Goal: Task Accomplishment & Management: Complete application form

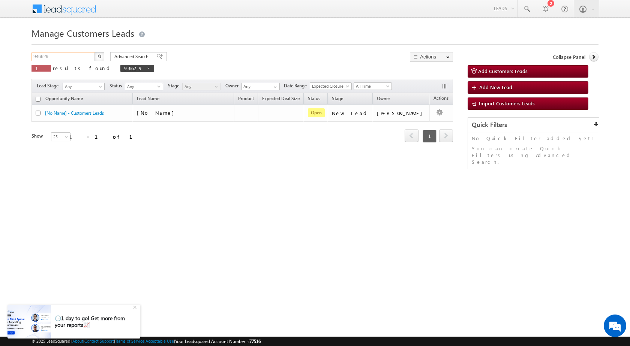
click at [44, 58] on input "946629" at bounding box center [63, 56] width 64 height 9
paste input "2395"
type input "942395"
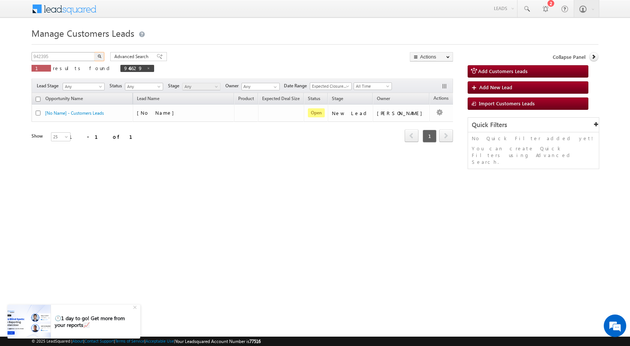
click at [94, 52] on button "button" at bounding box center [99, 56] width 10 height 9
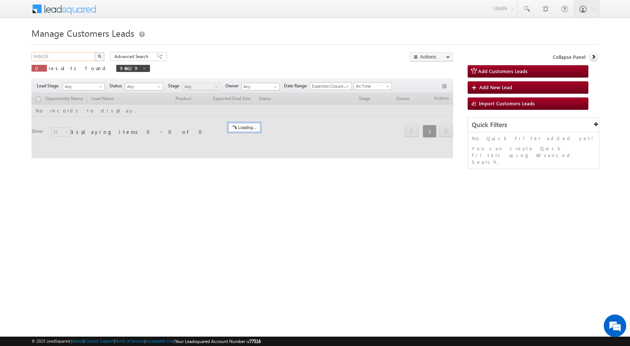
click at [37, 56] on input "946629" at bounding box center [63, 56] width 64 height 9
paste input "2395"
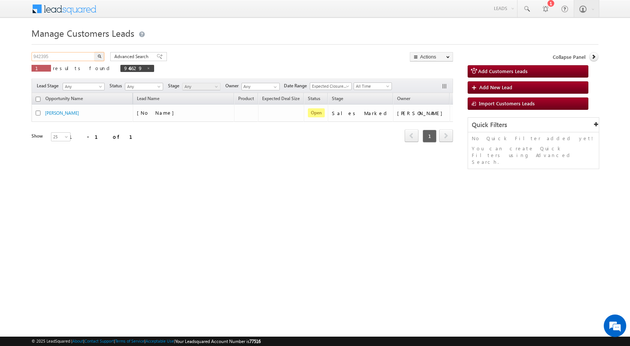
type input "942395"
click at [94, 52] on button "button" at bounding box center [99, 56] width 10 height 9
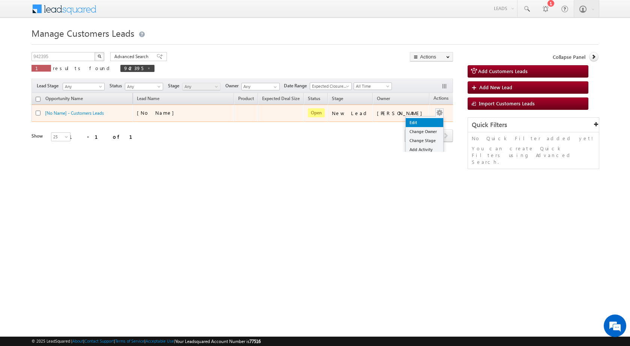
click at [425, 120] on link "Edit" at bounding box center [423, 122] width 37 height 9
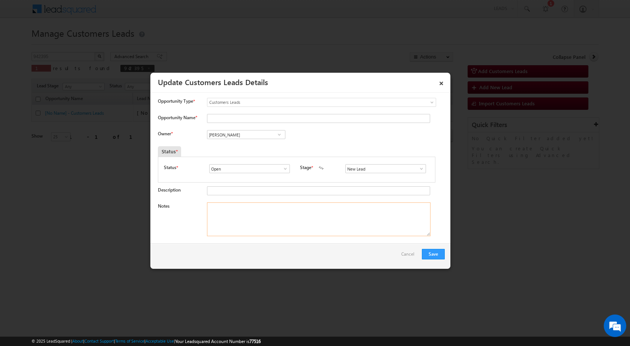
click at [295, 212] on textarea "Notes" at bounding box center [318, 219] width 223 height 34
paste textarea "942395 / [PERSON_NAME] / 9017176644 / CONSTRUCTION / OWNER - HIMSELF / PANIPAT …"
type textarea "942395 / [PERSON_NAME] / 9017176644 / CONSTRUCTION / OWNER - HIMSELF / PANIPAT …"
click at [419, 169] on span at bounding box center [420, 169] width 7 height 6
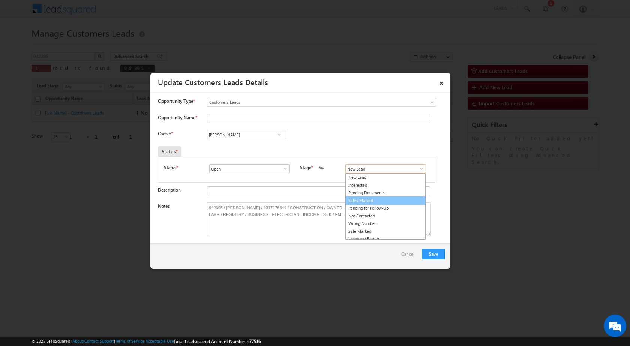
click at [388, 197] on link "Sales Marked" at bounding box center [385, 200] width 80 height 9
type input "Sales Marked"
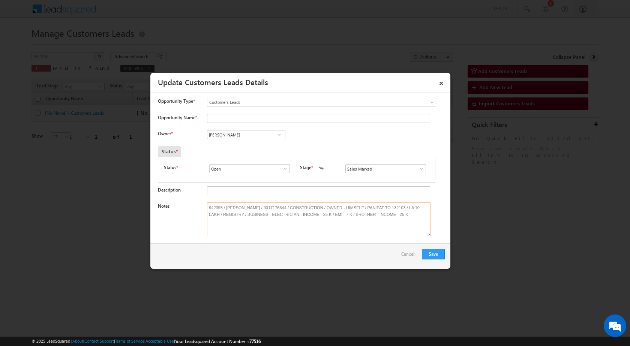
drag, startPoint x: 226, startPoint y: 208, endPoint x: 252, endPoint y: 207, distance: 26.6
click at [252, 207] on textarea "942395 / [PERSON_NAME] / 9017176644 / CONSTRUCTION / OWNER - HIMSELF / PANIPAT …" at bounding box center [318, 219] width 223 height 34
click at [235, 122] on input "Opportunity Name *" at bounding box center [318, 118] width 223 height 9
paste input "[PERSON_NAME]"
type input "[PERSON_NAME]"
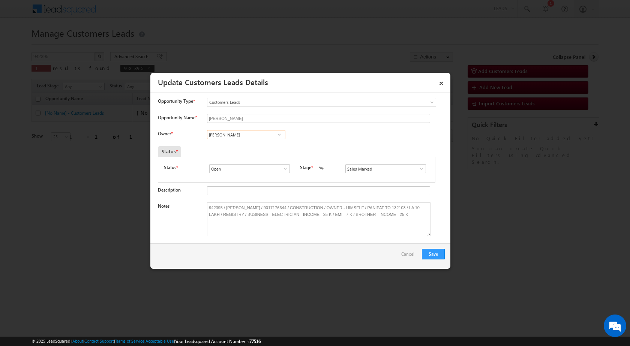
click at [251, 134] on input "[PERSON_NAME]" at bounding box center [246, 134] width 78 height 9
paste input "[PERSON_NAME][EMAIL_ADDRESS][DOMAIN_NAME]"
click at [251, 149] on span "[PERSON_NAME][EMAIL_ADDRESS][DOMAIN_NAME]" at bounding box center [243, 150] width 67 height 6
type input "[PERSON_NAME]"
click at [429, 256] on button "Save" at bounding box center [433, 254] width 23 height 10
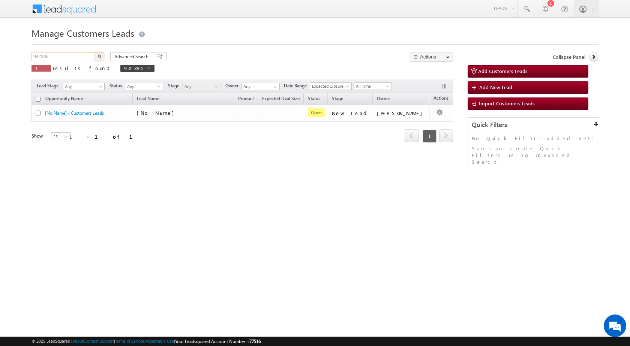
click at [39, 54] on input "942395" at bounding box center [63, 56] width 64 height 9
paste input "15524"
type input "915524"
click at [94, 52] on button "button" at bounding box center [99, 56] width 10 height 9
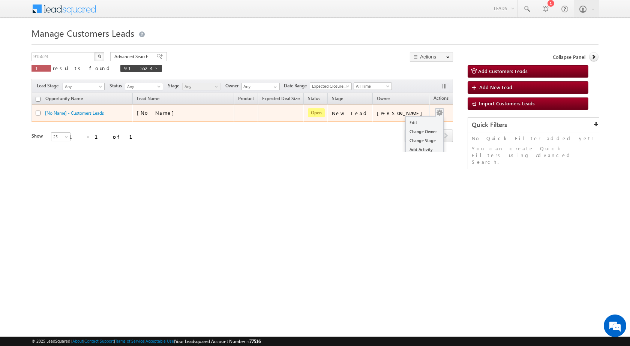
click at [433, 115] on div "Edit Change Owner Change Stage Add Activity Add Task Delete" at bounding box center [439, 113] width 12 height 10
click at [411, 122] on link "Edit" at bounding box center [423, 122] width 37 height 9
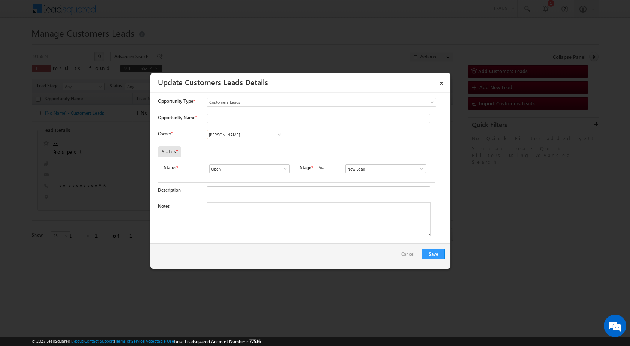
click at [263, 138] on input "[PERSON_NAME]" at bounding box center [246, 134] width 78 height 9
paste input "[PERSON_NAME][EMAIL_ADDRESS][DOMAIN_NAME]"
click at [253, 145] on link "[PERSON_NAME] [PERSON_NAME][EMAIL_ADDRESS][DOMAIN_NAME]" at bounding box center [246, 146] width 78 height 14
type input "[PERSON_NAME]"
click at [274, 218] on textarea "Notes" at bounding box center [318, 219] width 223 height 34
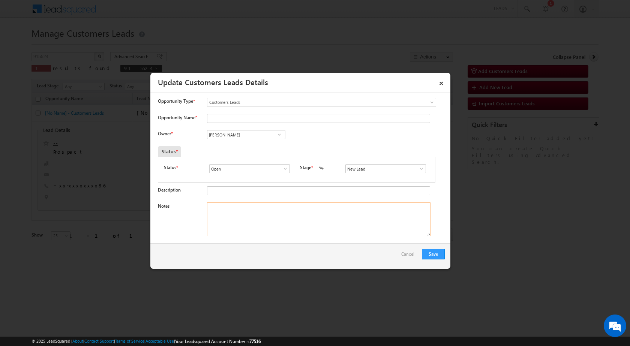
paste textarea "915524 / [PERSON_NAME] / 9838222686 / CONSTRUCTION / OWNER - HIMSELF / [GEOGRAP…"
drag, startPoint x: 225, startPoint y: 204, endPoint x: 267, endPoint y: 203, distance: 41.6
click at [267, 203] on textarea "915524 / [PERSON_NAME] / 9838222686 / CONSTRUCTION / OWNER - HIMSELF / [GEOGRAP…" at bounding box center [318, 219] width 223 height 34
type textarea "915524 / [PERSON_NAME] / 9838222686 / CONSTRUCTION / OWNER - HIMSELF / [GEOGRAP…"
click at [232, 120] on input "Opportunity Name *" at bounding box center [318, 118] width 223 height 9
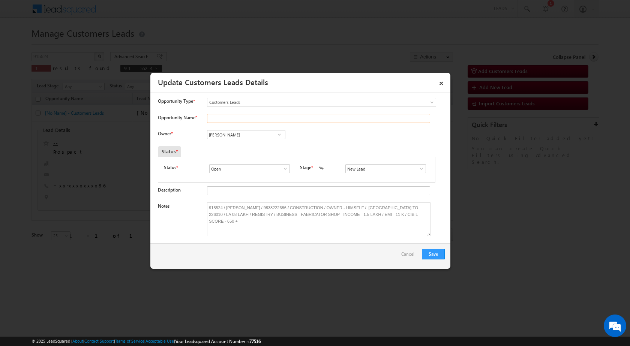
paste input "[PERSON_NAME]"
type input "[PERSON_NAME]"
click at [419, 169] on span at bounding box center [420, 169] width 7 height 6
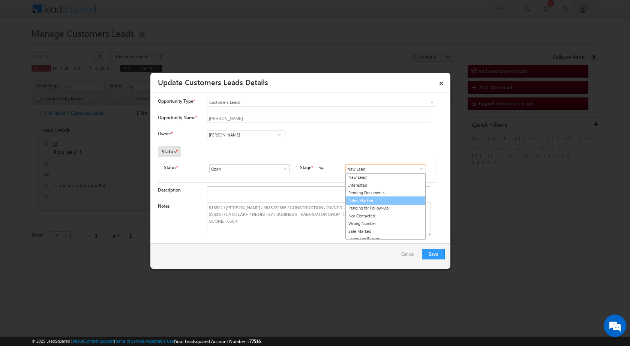
click at [392, 203] on link "Sales Marked" at bounding box center [385, 200] width 80 height 9
type input "Sales Marked"
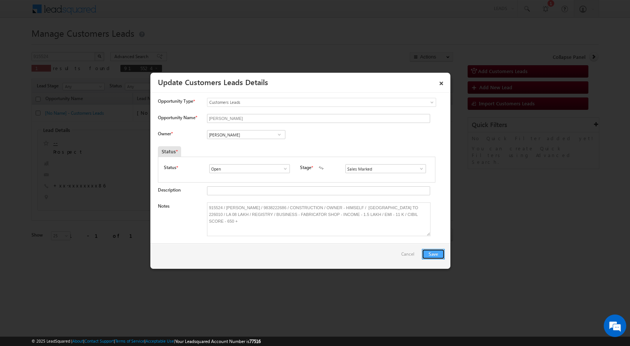
click at [434, 256] on button "Save" at bounding box center [433, 254] width 23 height 10
